Goal: Information Seeking & Learning: Learn about a topic

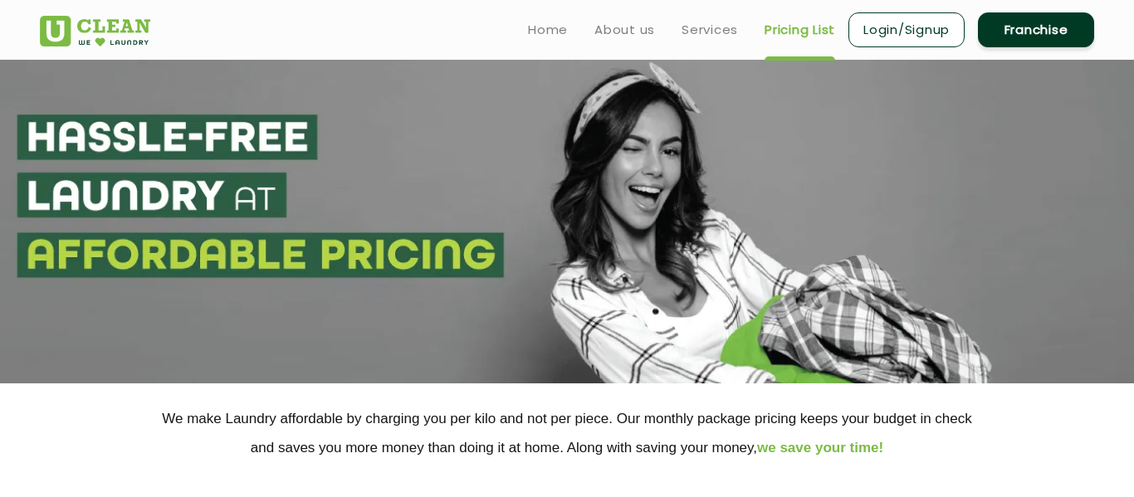
select select "68"
select select
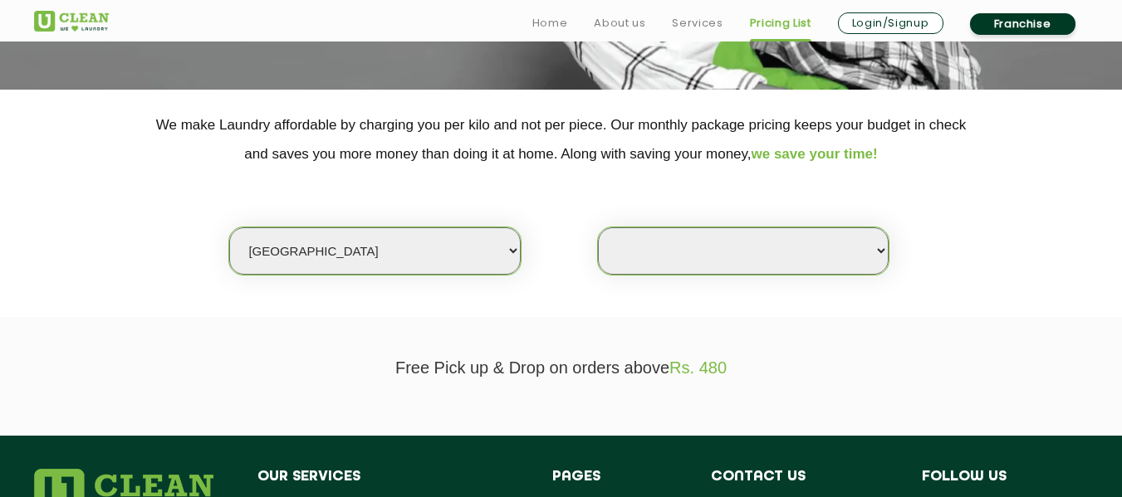
scroll to position [342, 0]
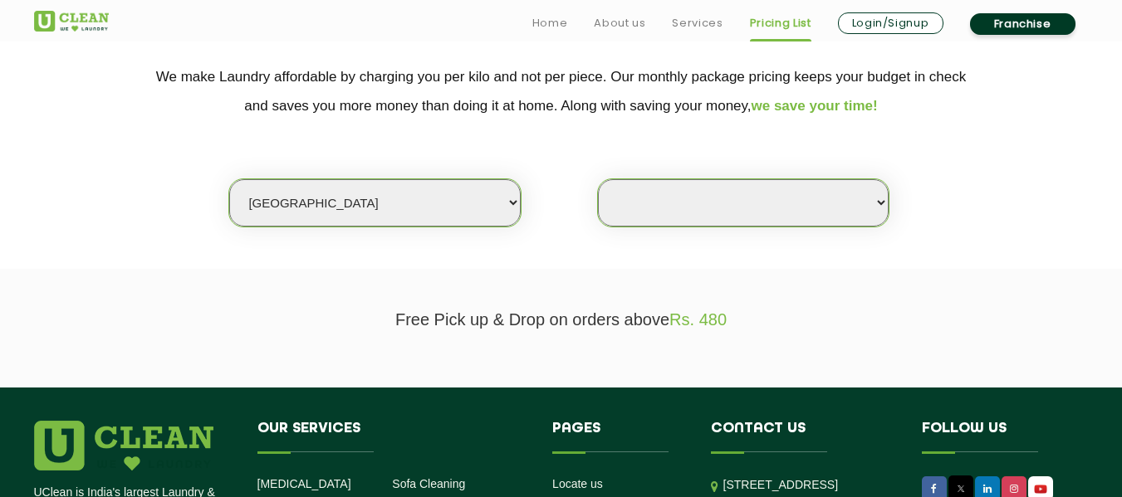
click at [615, 202] on select "Select Store" at bounding box center [743, 202] width 291 height 47
click at [472, 223] on select "Select city [GEOGRAPHIC_DATA] [GEOGRAPHIC_DATA] [GEOGRAPHIC_DATA] [GEOGRAPHIC_D…" at bounding box center [374, 202] width 291 height 47
click at [229, 179] on select "Select city [GEOGRAPHIC_DATA] [GEOGRAPHIC_DATA] [GEOGRAPHIC_DATA] [GEOGRAPHIC_D…" at bounding box center [374, 202] width 291 height 47
click at [720, 183] on select "Select Store" at bounding box center [743, 202] width 291 height 47
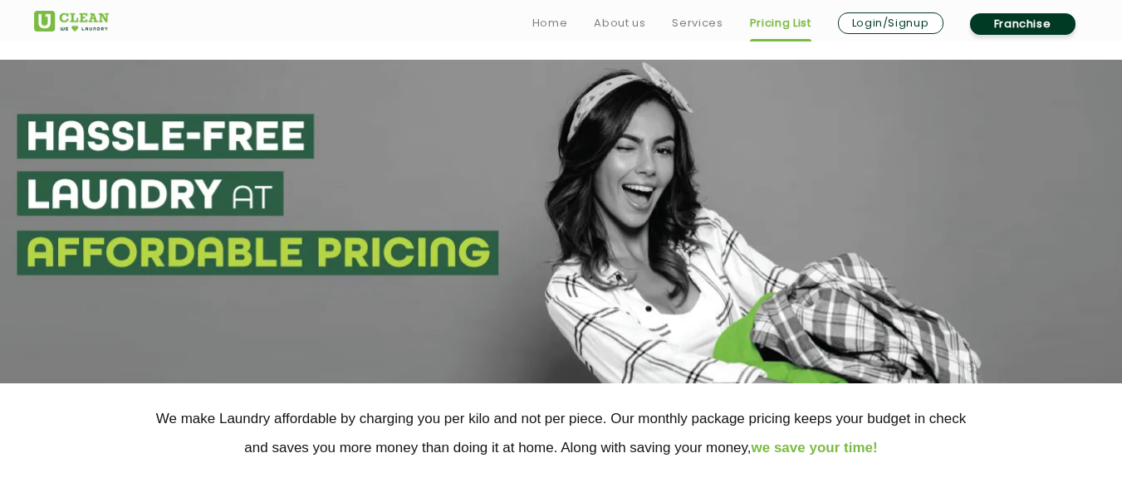
scroll to position [254, 0]
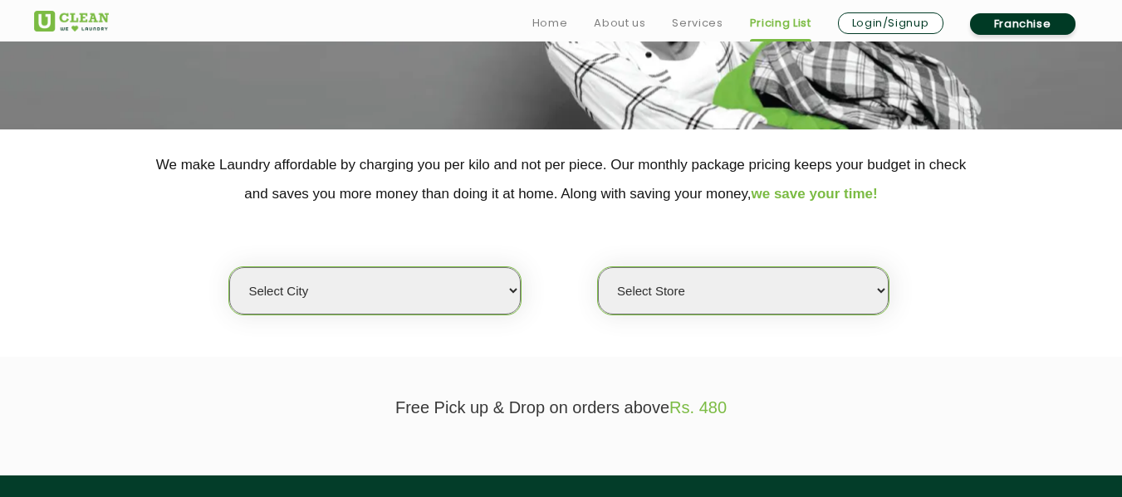
click at [471, 304] on select "Select city [GEOGRAPHIC_DATA] [GEOGRAPHIC_DATA] [GEOGRAPHIC_DATA] [GEOGRAPHIC_D…" at bounding box center [374, 290] width 291 height 47
select select "68"
click at [229, 267] on select "Select city [GEOGRAPHIC_DATA] [GEOGRAPHIC_DATA] [GEOGRAPHIC_DATA] [GEOGRAPHIC_D…" at bounding box center [374, 290] width 291 height 47
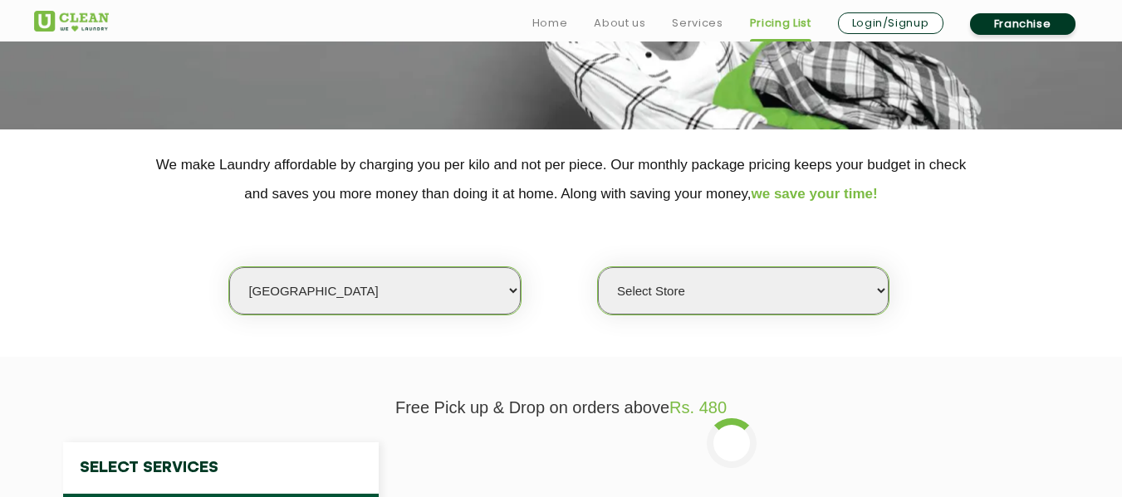
click at [650, 298] on select "Select Store UClean Gandhi Nagar UClean Talab Tillo UClean Janipur UClean Chann…" at bounding box center [743, 290] width 291 height 47
select select "432"
click at [598, 267] on select "Select Store UClean Gandhi Nagar UClean Talab Tillo UClean Janipur UClean Chann…" at bounding box center [743, 290] width 291 height 47
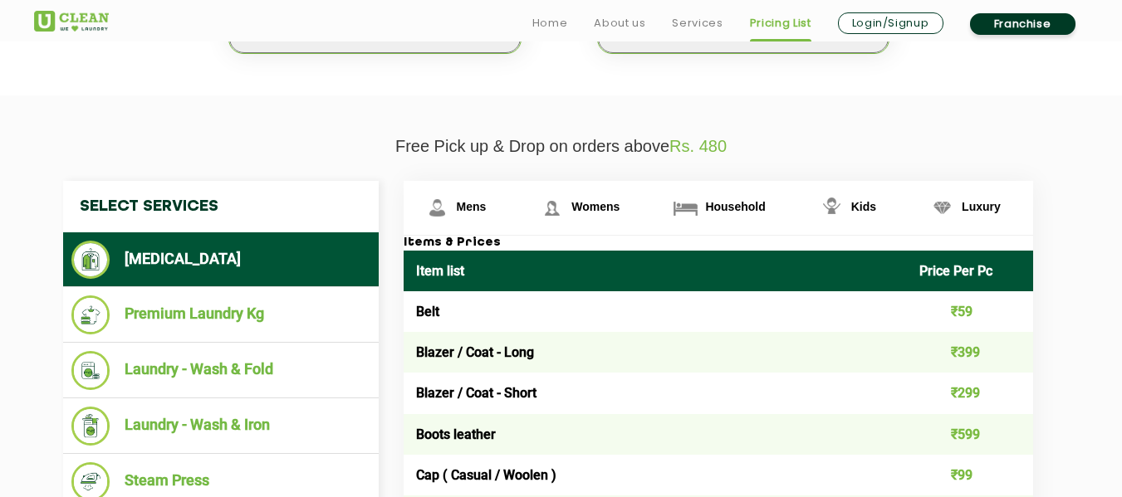
scroll to position [530, 0]
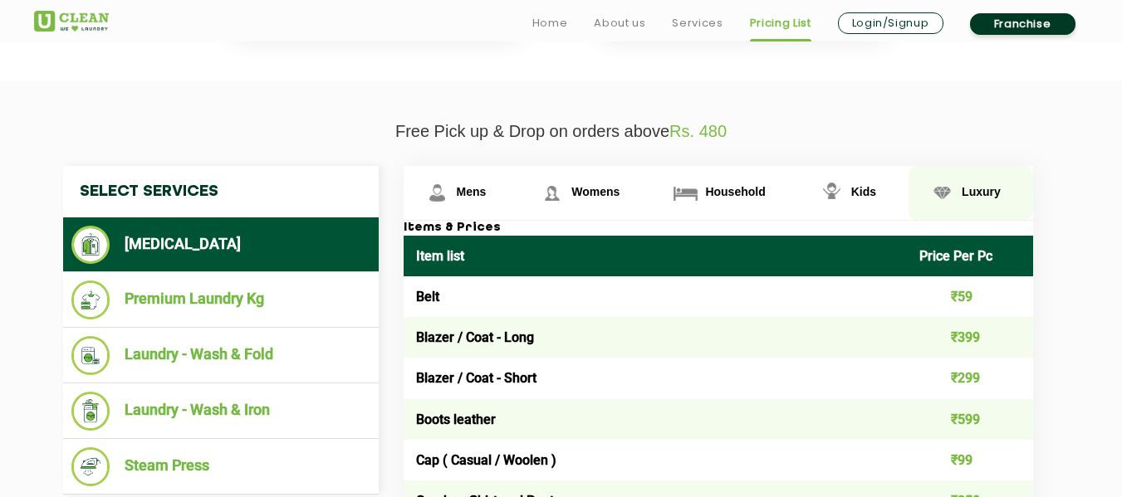
click at [486, 188] on span "Luxury" at bounding box center [472, 191] width 30 height 13
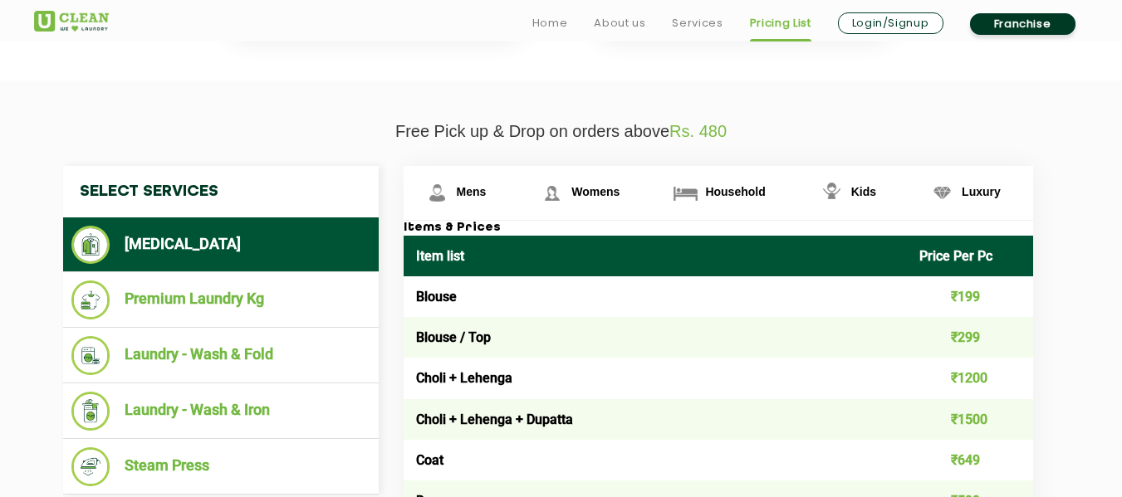
scroll to position [543, 0]
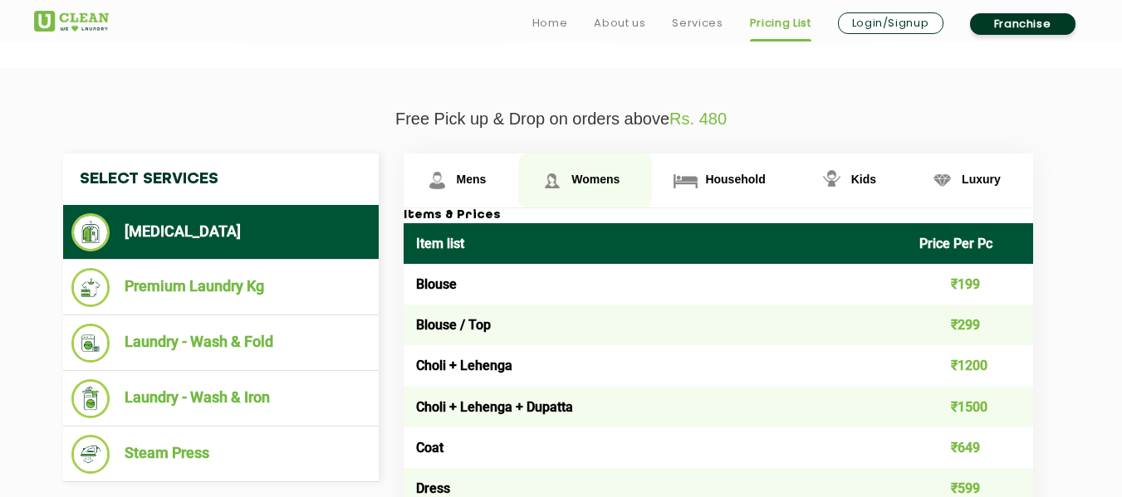
click at [519, 169] on link "Womens" at bounding box center [460, 181] width 115 height 54
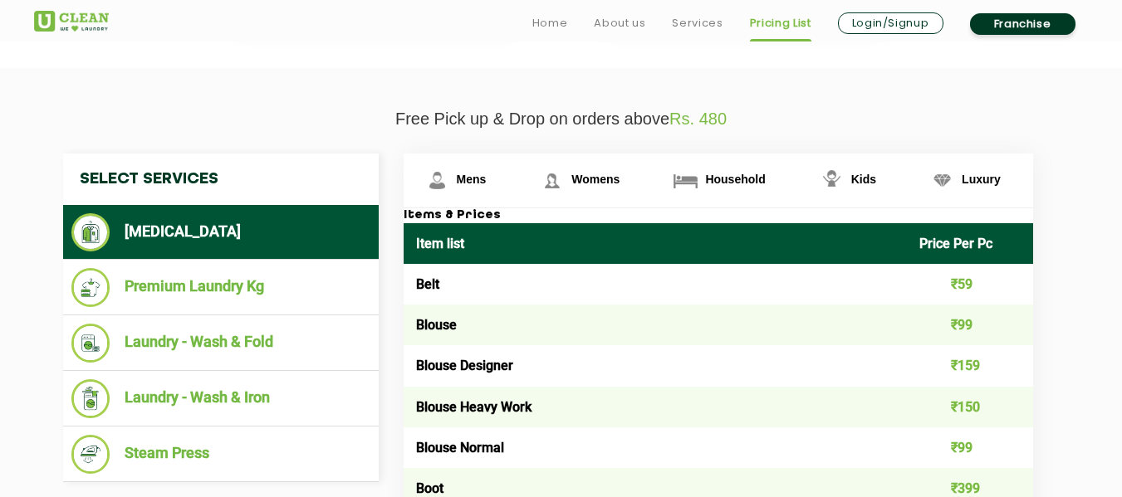
scroll to position [1766, 0]
